Goal: Transaction & Acquisition: Purchase product/service

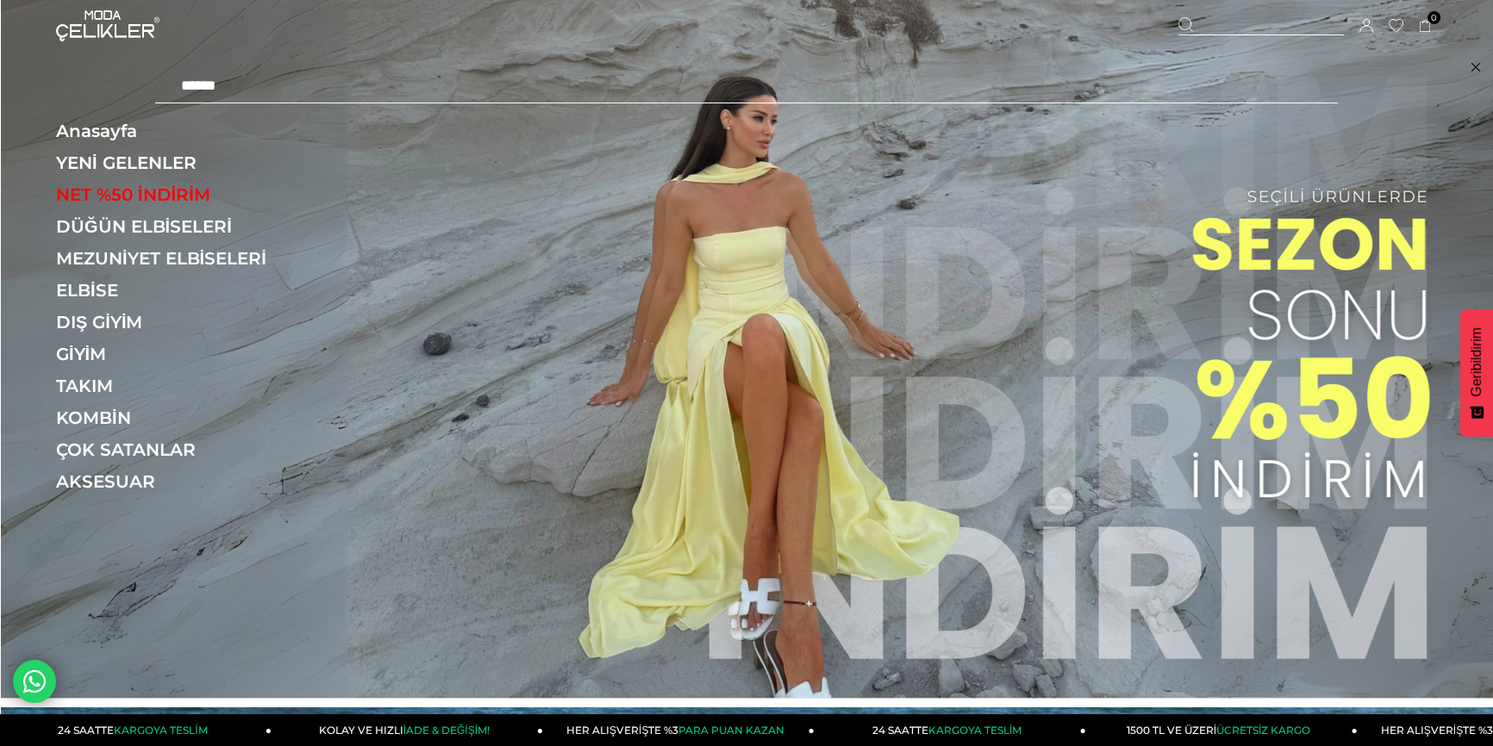
type input "******"
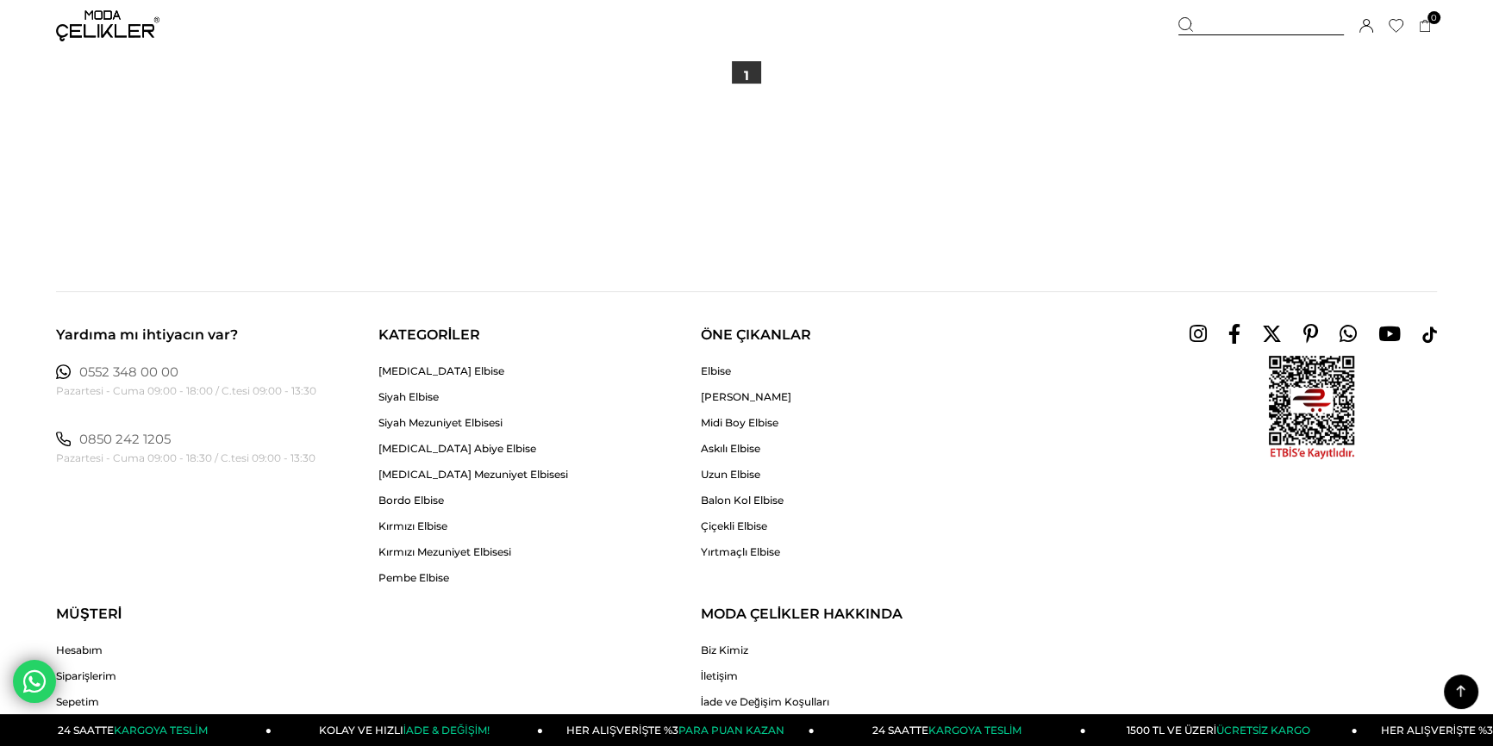
scroll to position [862, 0]
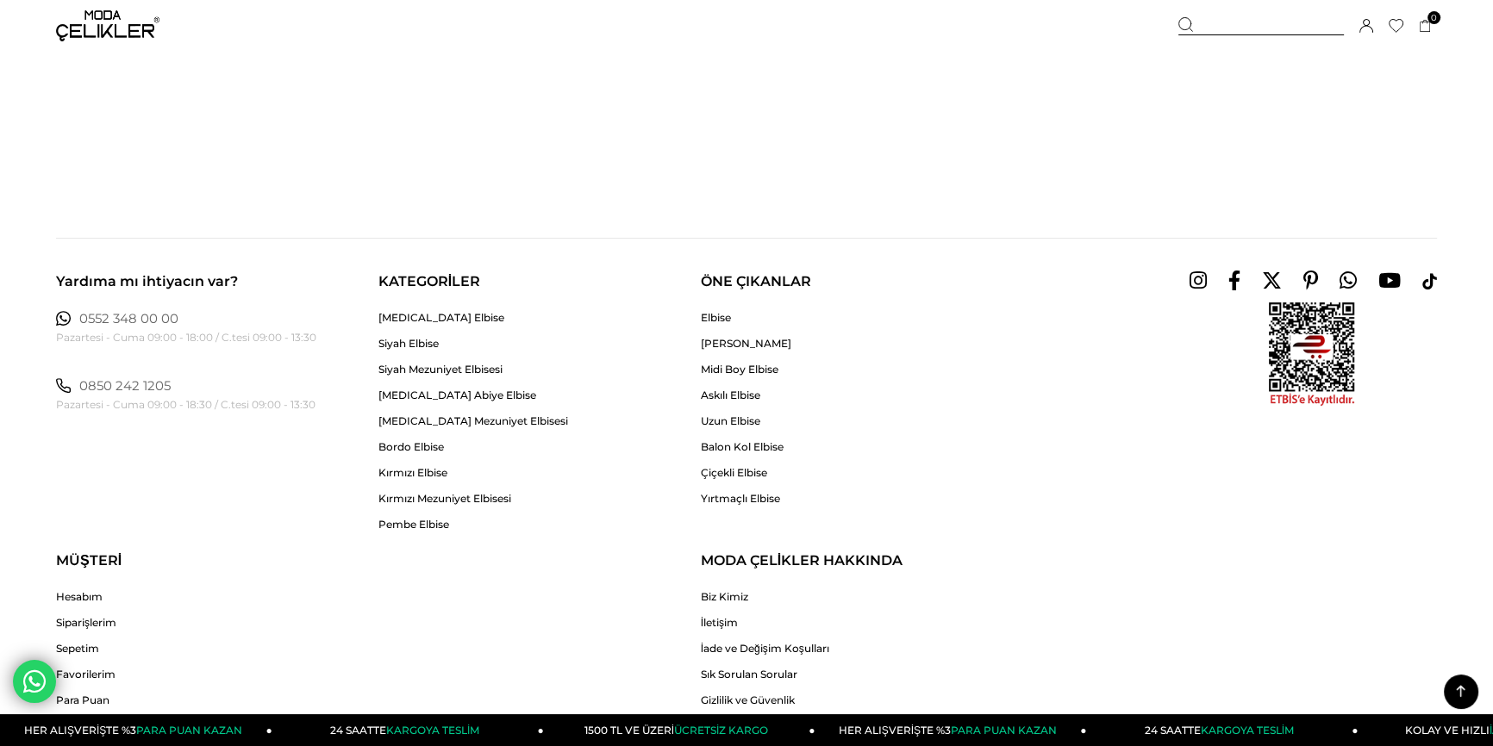
click at [1285, 30] on div at bounding box center [1260, 26] width 165 height 18
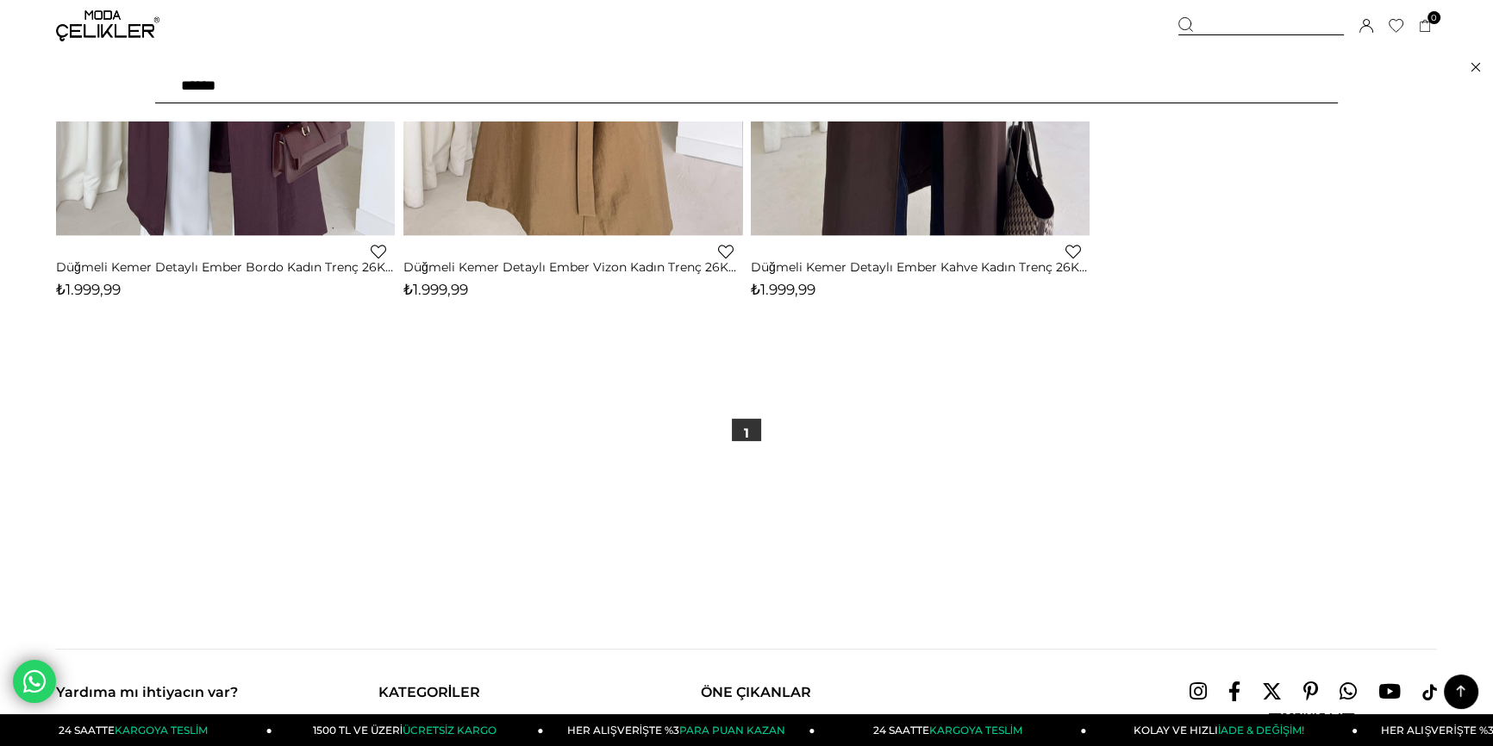
scroll to position [0, 0]
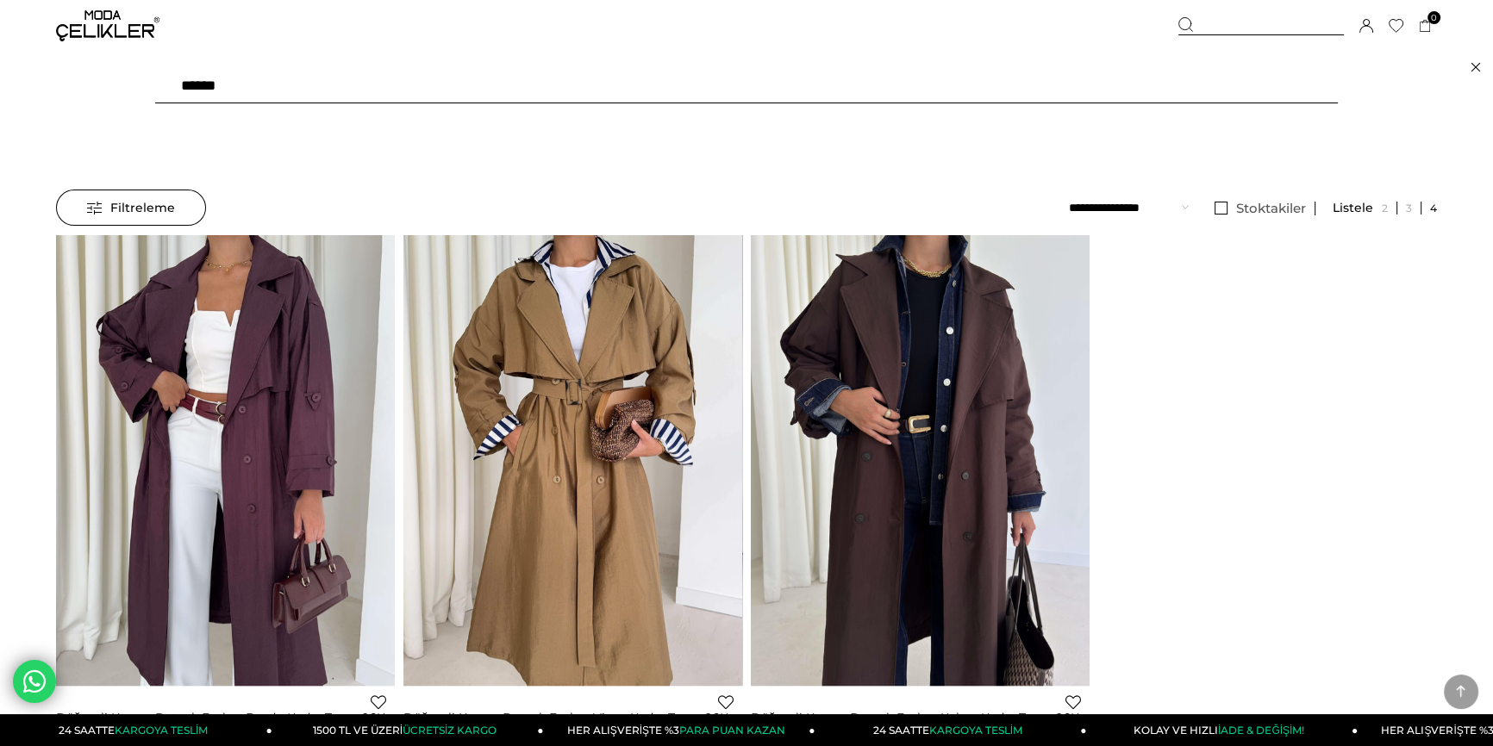
drag, startPoint x: 0, startPoint y: -17, endPoint x: 2, endPoint y: -69, distance: 51.7
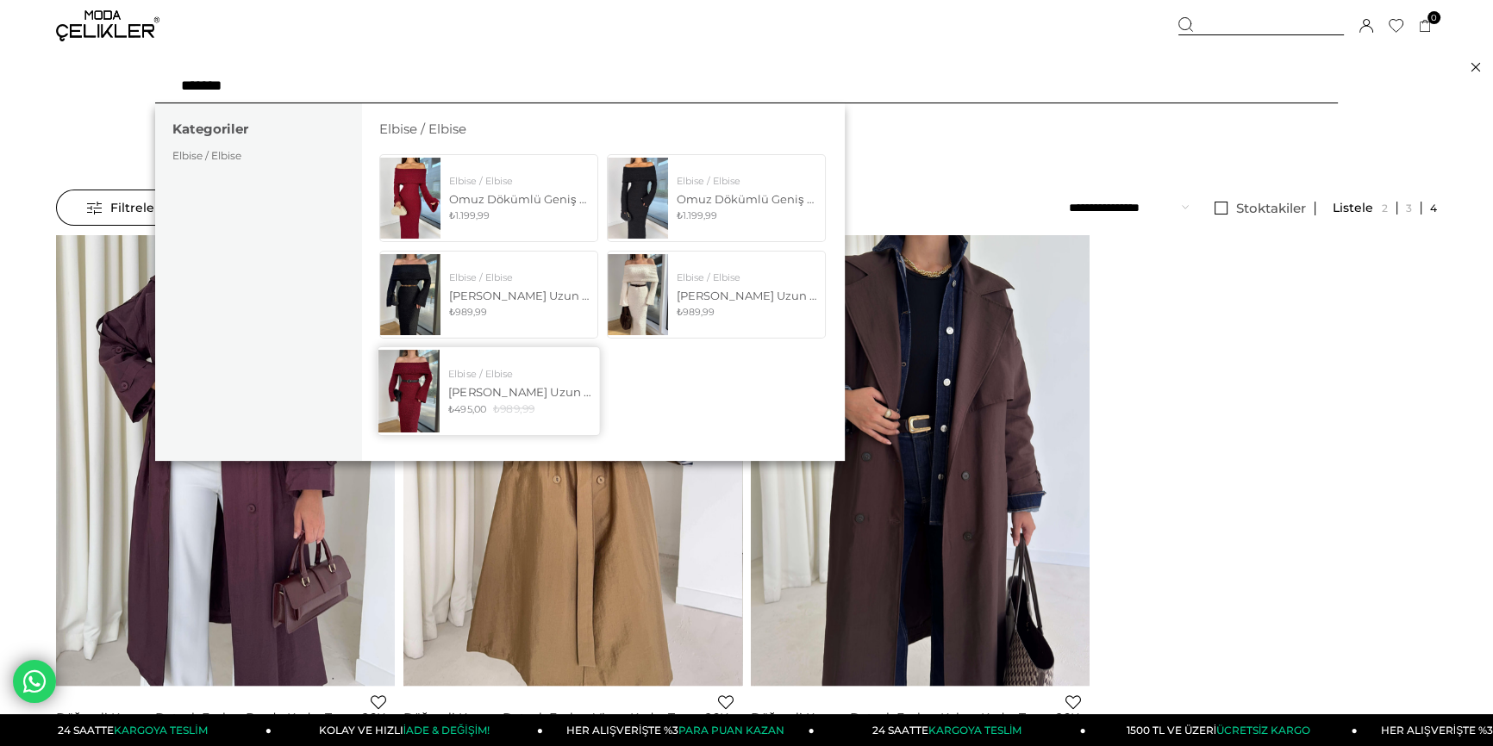
type input "*******"
click at [522, 412] on span "₺989,99" at bounding box center [513, 408] width 41 height 13
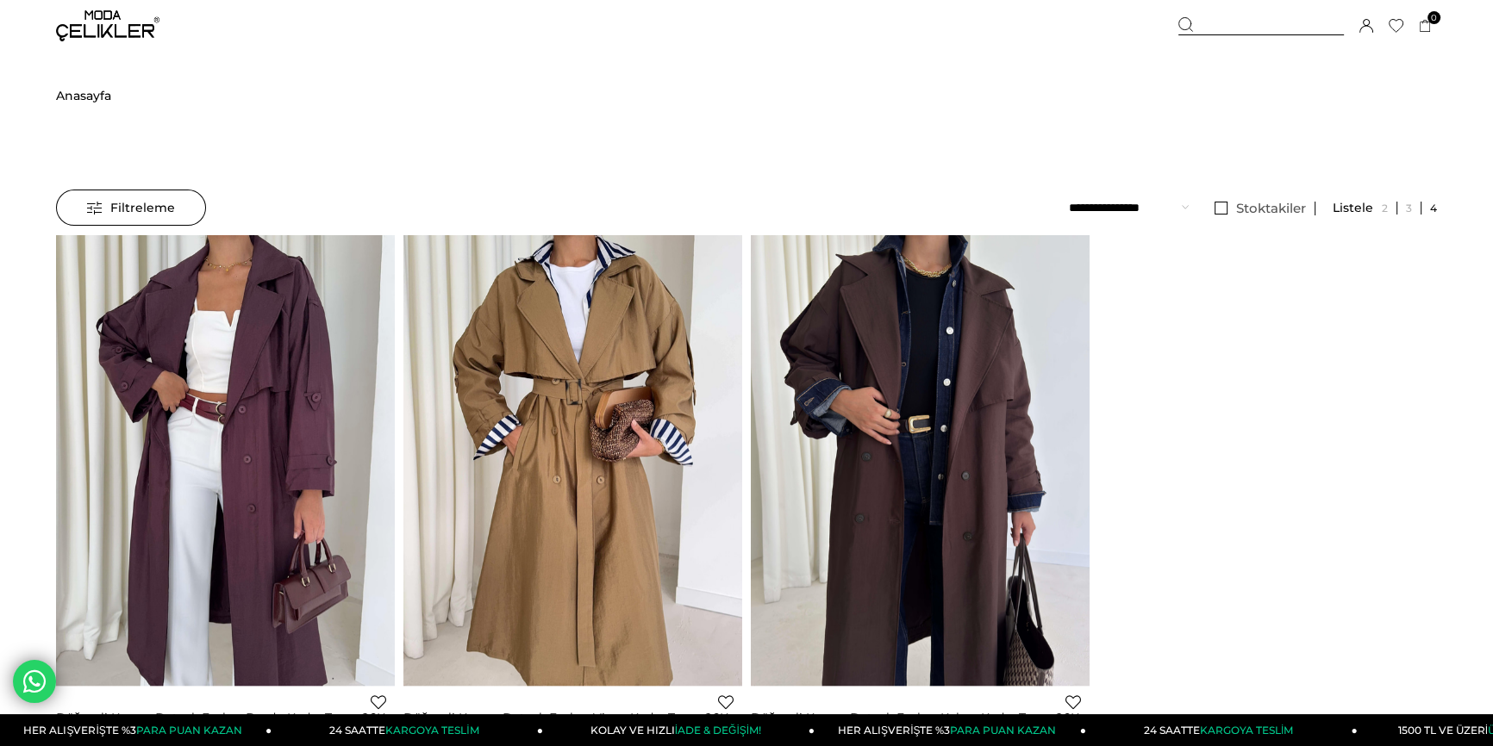
click at [1228, 18] on div at bounding box center [1260, 26] width 165 height 18
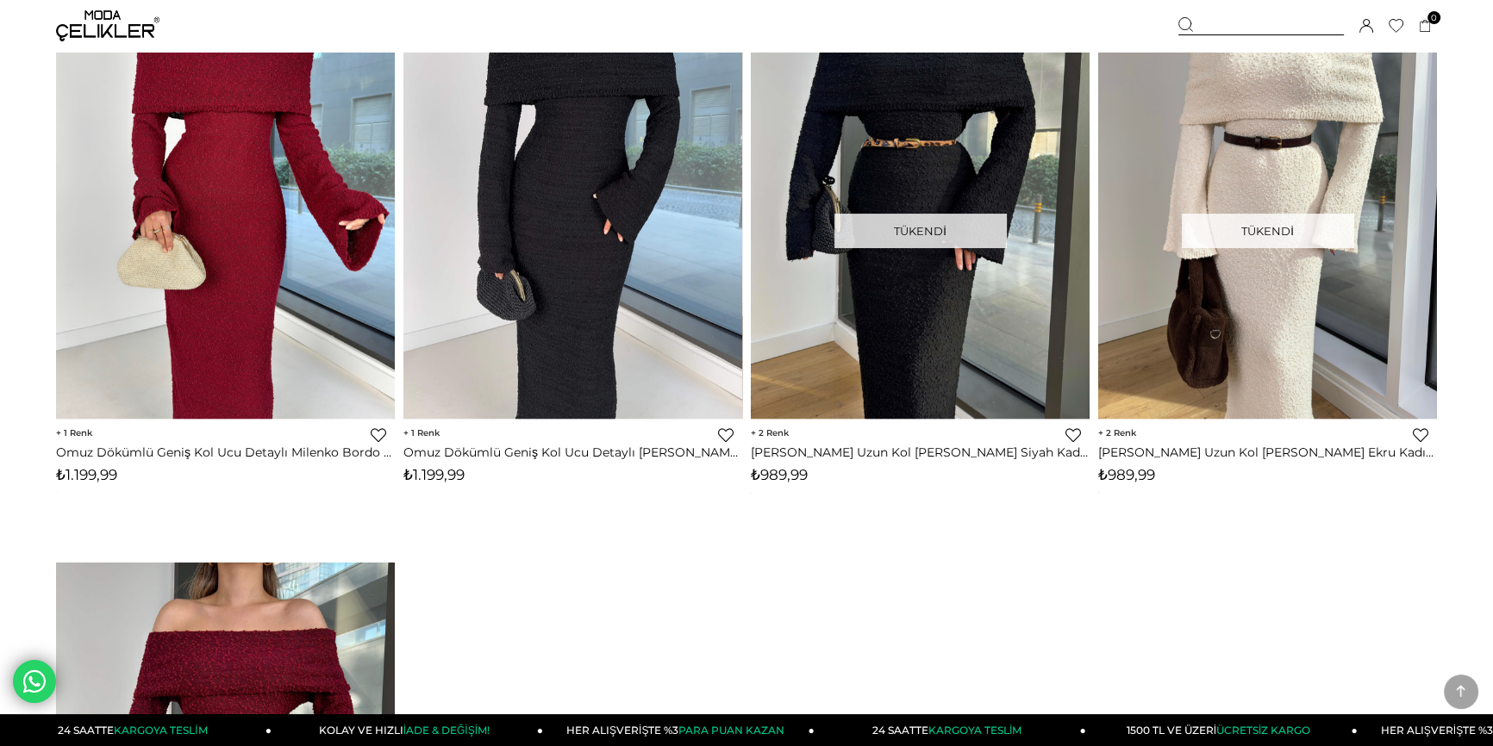
scroll to position [313, 0]
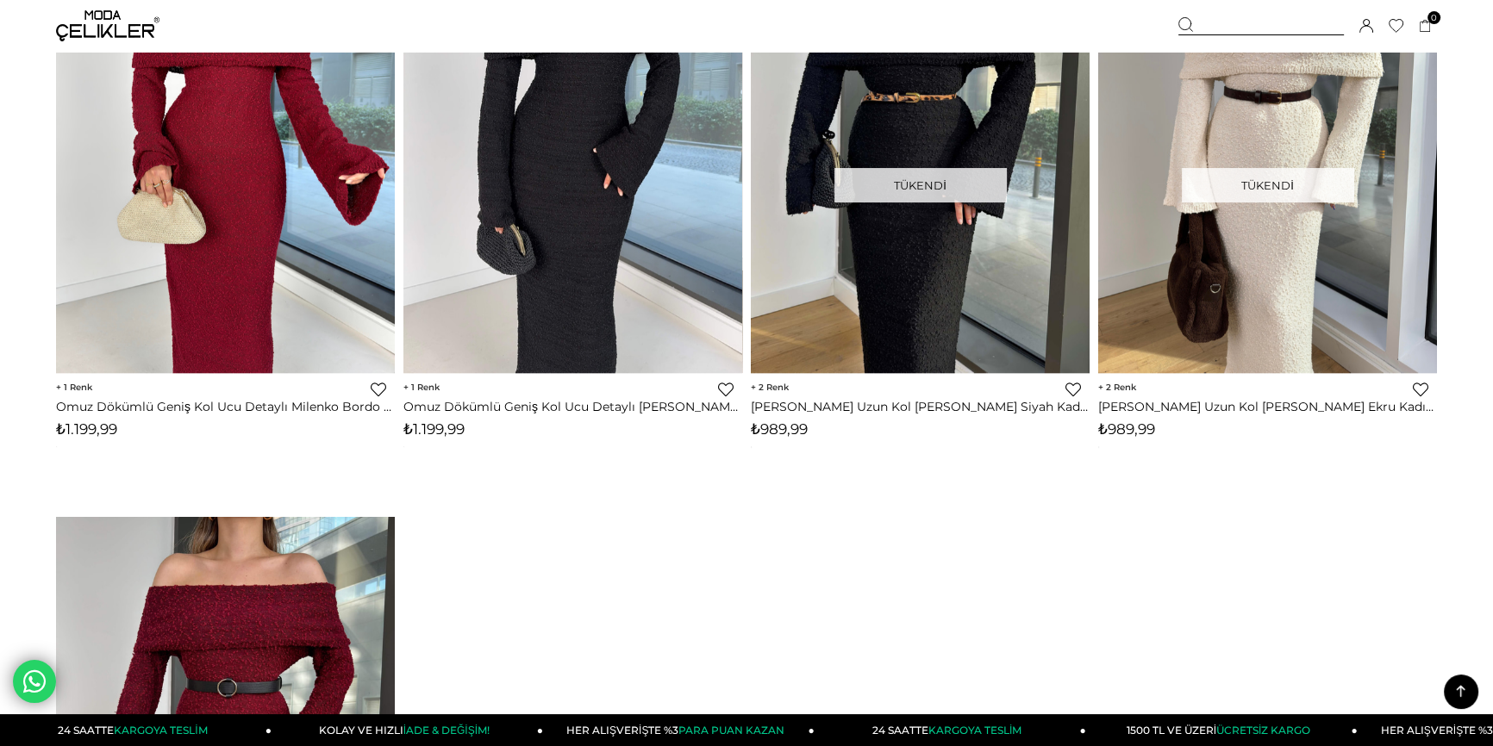
click at [1002, 406] on link "[PERSON_NAME] Uzun Kol [PERSON_NAME] Siyah Kadın Triko Elbise 25K207" at bounding box center [920, 407] width 339 height 16
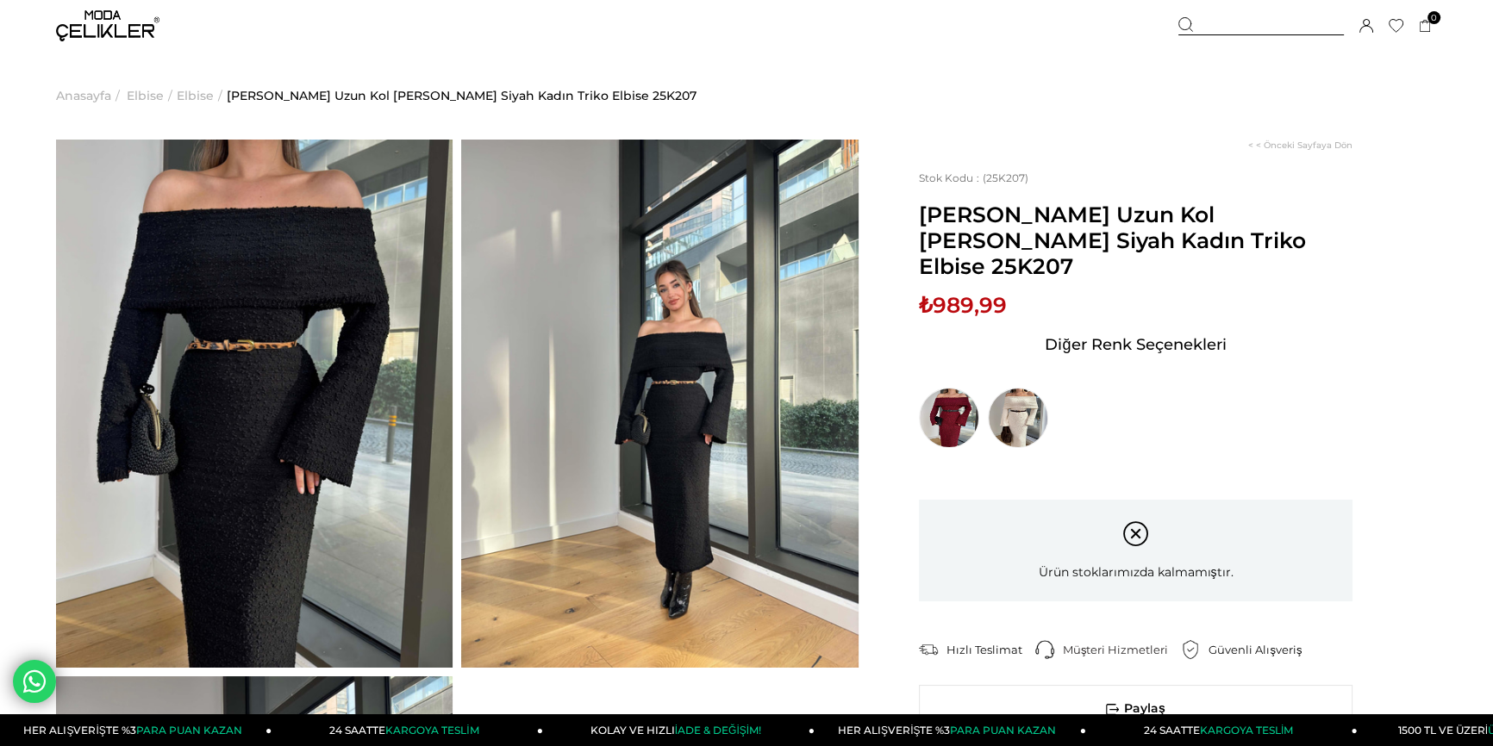
drag, startPoint x: 1207, startPoint y: 241, endPoint x: 1126, endPoint y: 241, distance: 81.0
click at [1126, 241] on span "[PERSON_NAME] Uzun Kol [PERSON_NAME] Siyah Kadın Triko Elbise 25K207" at bounding box center [1136, 241] width 434 height 78
copy span "25K207"
